Goal: Check status: Check status

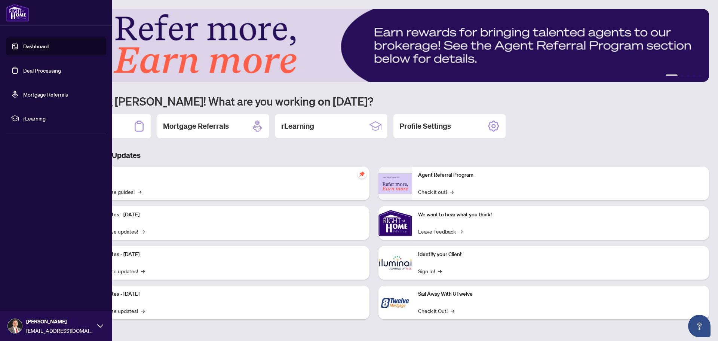
click at [38, 71] on link "Deal Processing" at bounding box center [42, 70] width 38 height 7
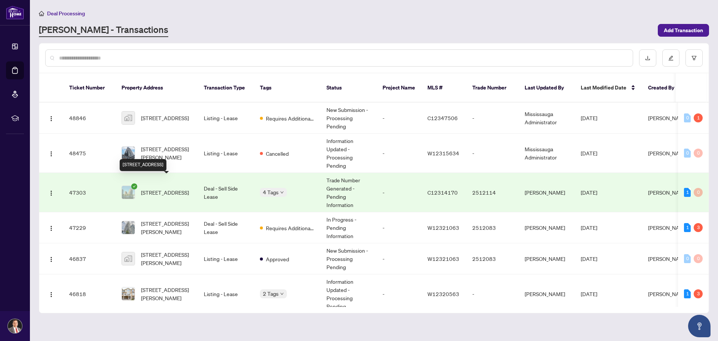
click at [154, 188] on span "[STREET_ADDRESS]" at bounding box center [165, 192] width 48 height 8
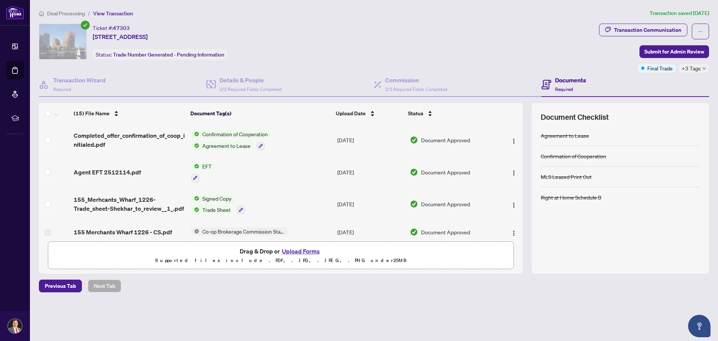
click at [204, 164] on span "EFT" at bounding box center [206, 166] width 15 height 8
click at [177, 204] on span "EFT" at bounding box center [176, 203] width 15 height 8
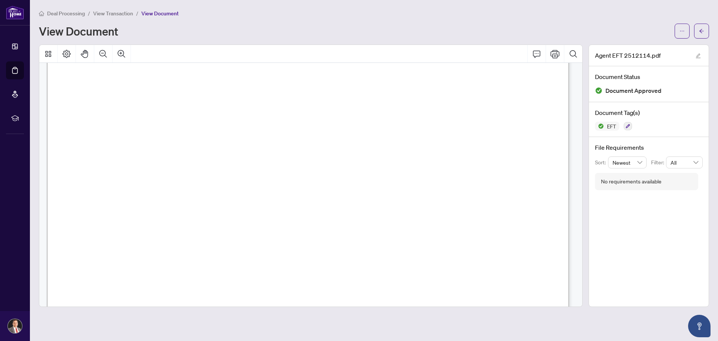
scroll to position [224, 0]
drag, startPoint x: 533, startPoint y: 159, endPoint x: 451, endPoint y: 152, distance: 82.3
click at [700, 31] on icon "arrow-left" at bounding box center [702, 31] width 4 height 4
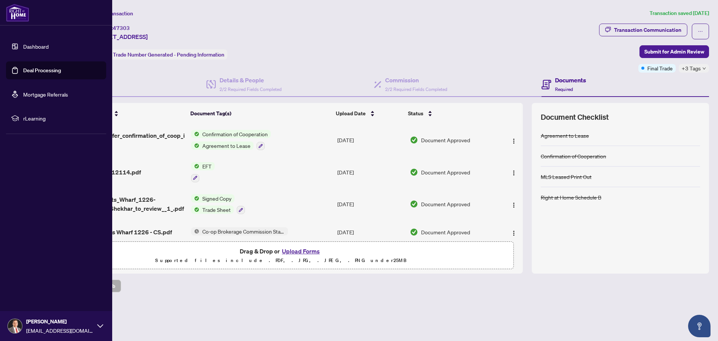
click at [42, 71] on link "Deal Processing" at bounding box center [42, 70] width 38 height 7
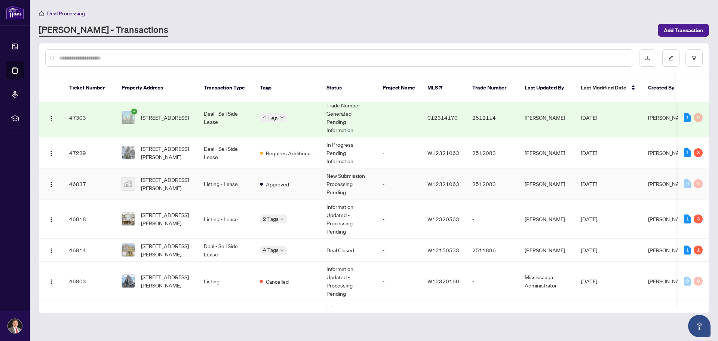
scroll to position [112, 0]
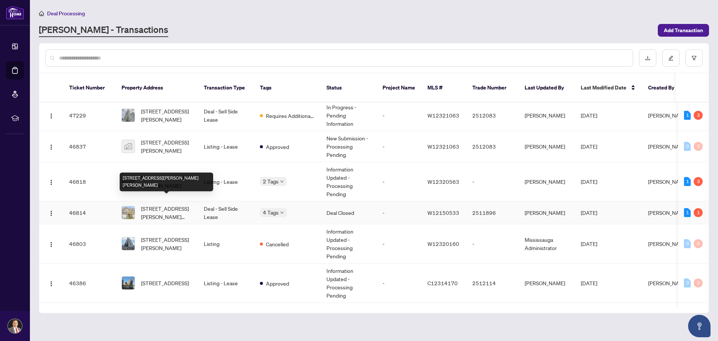
click at [169, 204] on span "[STREET_ADDRESS][PERSON_NAME][PERSON_NAME]" at bounding box center [166, 212] width 51 height 16
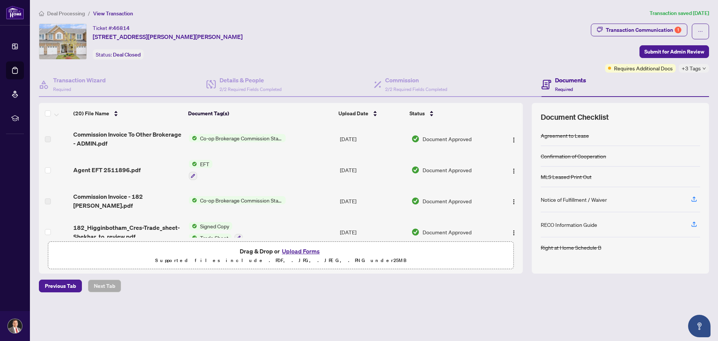
click at [207, 163] on span "EFT" at bounding box center [204, 164] width 15 height 8
click at [192, 175] on icon "button" at bounding box center [193, 176] width 4 height 4
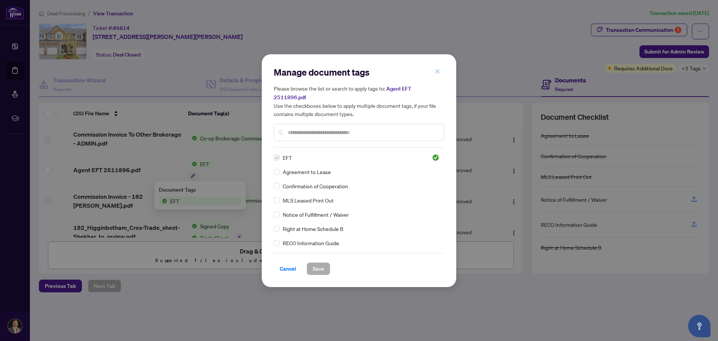
click at [441, 76] on button "button" at bounding box center [437, 71] width 15 height 13
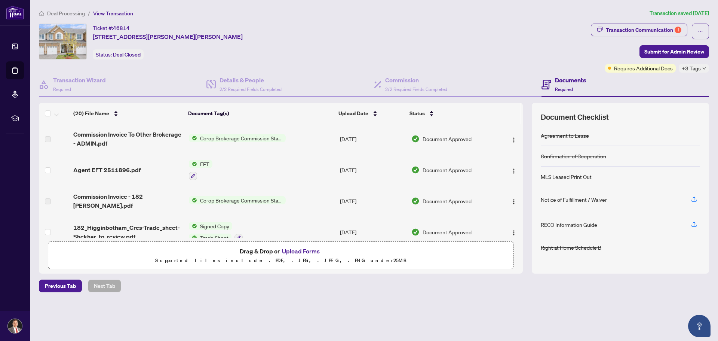
click at [206, 163] on span "EFT" at bounding box center [204, 164] width 15 height 8
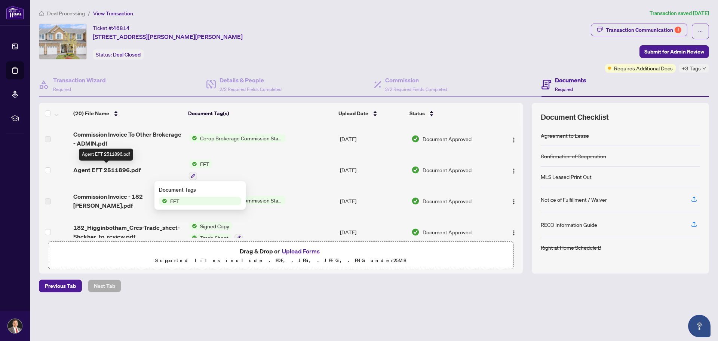
click at [126, 166] on span "Agent EFT 2511896.pdf" at bounding box center [106, 169] width 67 height 9
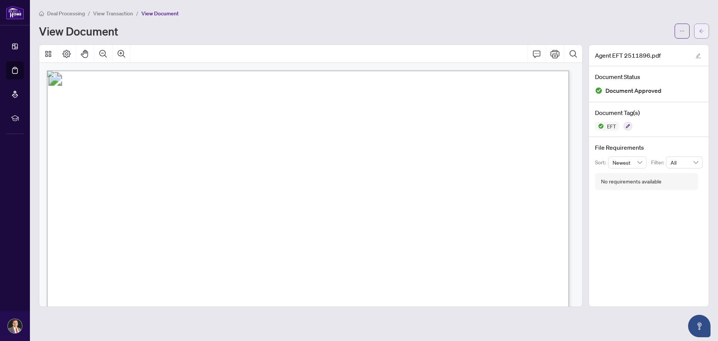
click at [701, 29] on icon "arrow-left" at bounding box center [701, 30] width 5 height 5
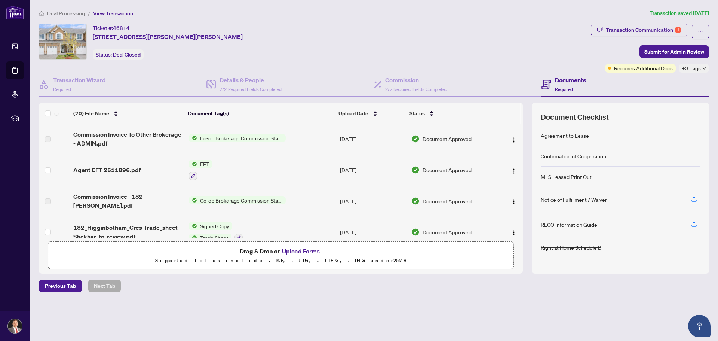
click at [207, 163] on span "EFT" at bounding box center [204, 164] width 15 height 8
click at [183, 202] on span "EFT" at bounding box center [200, 201] width 82 height 8
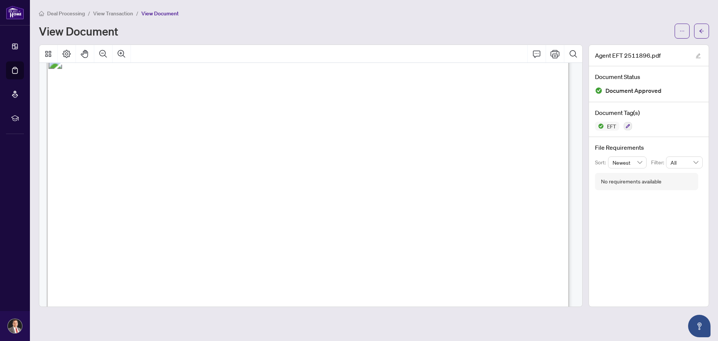
scroll to position [18, 0]
drag, startPoint x: 456, startPoint y: 211, endPoint x: 488, endPoint y: 211, distance: 32.2
click at [480, 211] on span "1,613.50" at bounding box center [468, 210] width 24 height 6
click at [700, 31] on icon "arrow-left" at bounding box center [702, 31] width 4 height 4
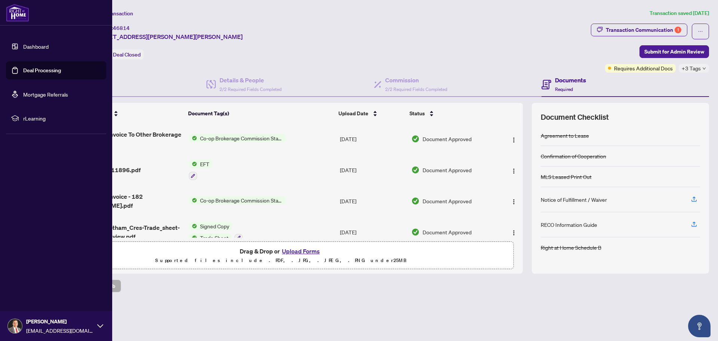
click at [39, 71] on link "Deal Processing" at bounding box center [42, 70] width 38 height 7
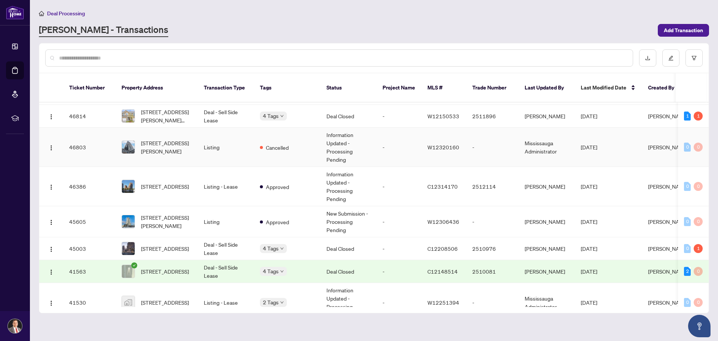
scroll to position [224, 0]
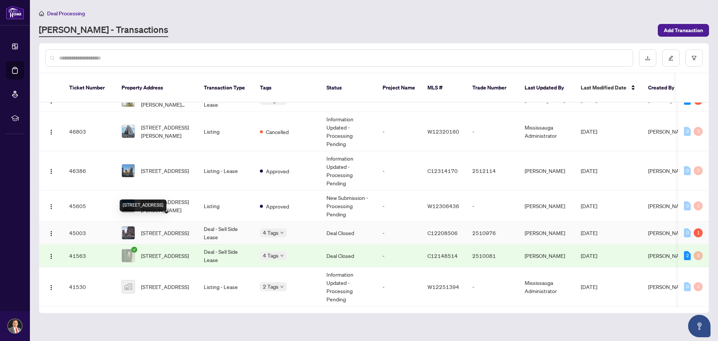
click at [158, 229] on span "[STREET_ADDRESS]" at bounding box center [165, 233] width 48 height 8
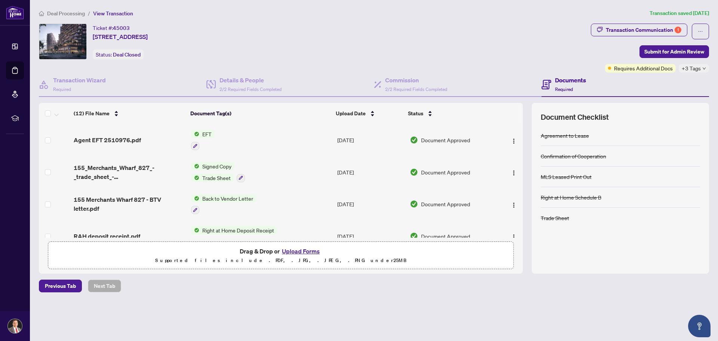
click at [208, 133] on span "EFT" at bounding box center [206, 134] width 15 height 8
click at [175, 172] on span "EFT" at bounding box center [176, 171] width 15 height 8
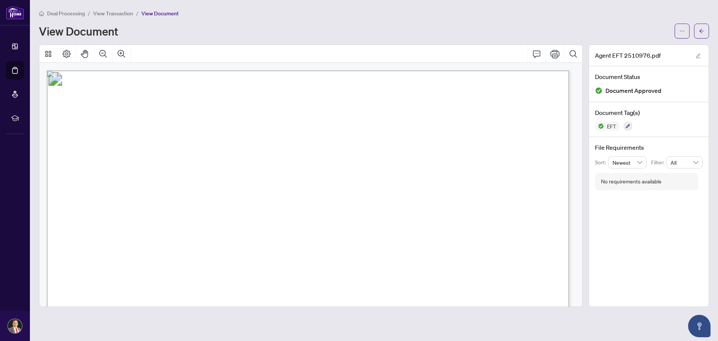
drag, startPoint x: 480, startPoint y: 229, endPoint x: 456, endPoint y: 232, distance: 24.8
click at [456, 232] on span "1,839.50" at bounding box center [468, 228] width 24 height 6
